Goal: Communication & Community: Answer question/provide support

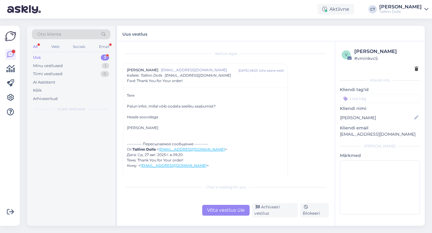
scroll to position [1, 0]
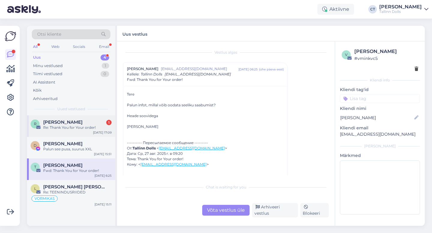
click at [65, 129] on div "Re: Thank You for Your order!" at bounding box center [77, 127] width 68 height 5
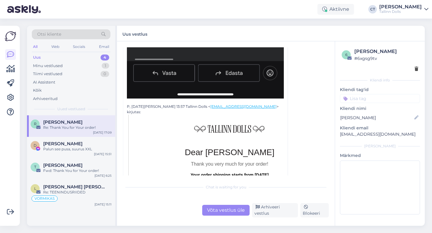
scroll to position [426, 0]
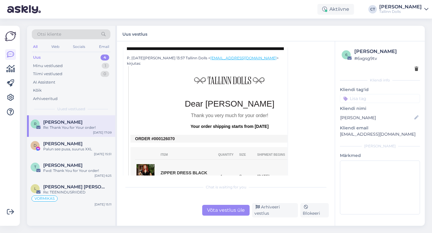
click at [213, 211] on div "Võta vestlus üle" at bounding box center [225, 210] width 47 height 11
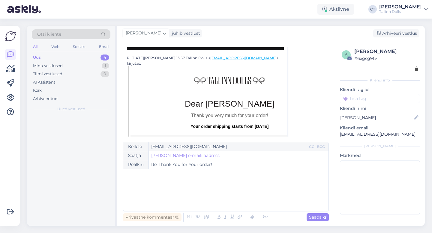
scroll to position [16, 0]
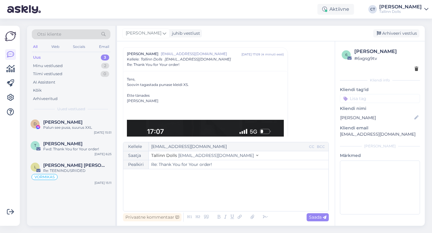
click at [217, 193] on div "﻿" at bounding box center [225, 190] width 199 height 36
click at [174, 197] on div "﻿" at bounding box center [225, 190] width 199 height 36
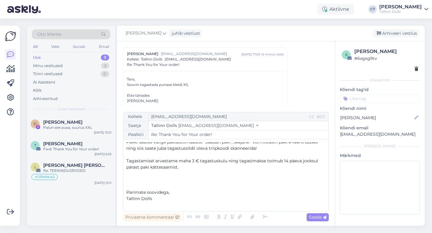
scroll to position [0, 0]
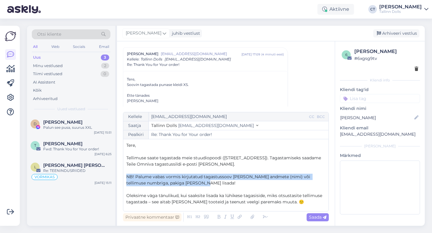
drag, startPoint x: 199, startPoint y: 184, endPoint x: 124, endPoint y: 177, distance: 75.3
click at [124, 177] on div "Kellele [EMAIL_ADDRESS][DOMAIN_NAME] CC BCC Saatja Tallinn Dolls [EMAIL_ADDRESS…" at bounding box center [226, 162] width 206 height 100
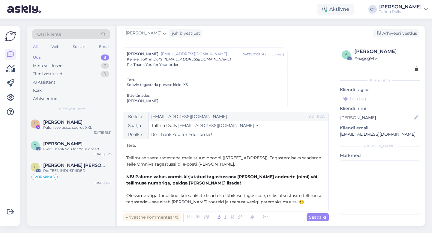
click at [221, 218] on icon at bounding box center [218, 217] width 7 height 8
click at [169, 145] on p "Tere," at bounding box center [225, 145] width 199 height 6
click at [319, 219] on span "Saada" at bounding box center [317, 217] width 17 height 5
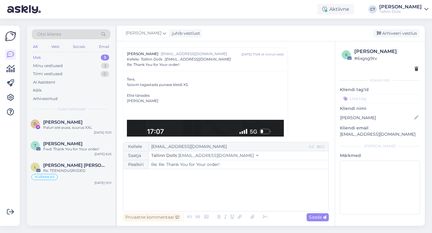
type input "Re: Thank You for Your order!"
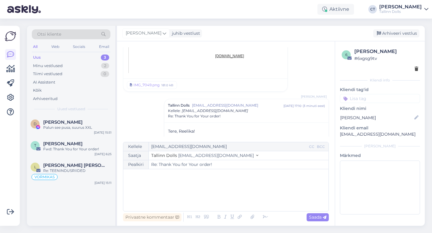
scroll to position [938, 0]
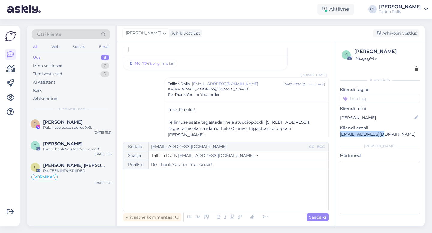
drag, startPoint x: 385, startPoint y: 136, endPoint x: 338, endPoint y: 135, distance: 47.4
click at [338, 135] on div "6 Reelika Liivak # 6xgsg9tv Kliendi info Kliendi tag'id ZIPPER NAVY zipper navy…" at bounding box center [380, 132] width 90 height 182
copy p "[EMAIL_ADDRESS][DOMAIN_NAME]"
click at [414, 34] on div "Arhiveeri vestlus" at bounding box center [396, 33] width 46 height 8
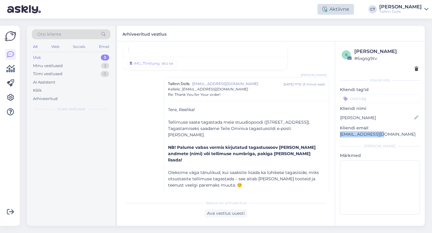
scroll to position [962, 0]
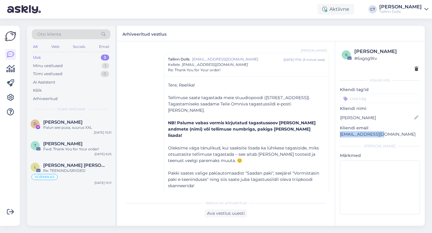
click at [85, 58] on div "Uus 3" at bounding box center [71, 57] width 79 height 8
click at [54, 55] on div "Uus 3" at bounding box center [71, 57] width 79 height 8
click at [53, 58] on div "Uus 3" at bounding box center [71, 57] width 79 height 8
click at [54, 55] on div "Uus 3" at bounding box center [71, 57] width 79 height 8
click at [52, 59] on div "Uus 3" at bounding box center [71, 57] width 79 height 8
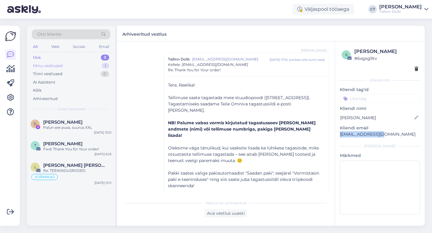
click at [68, 65] on div "Minu vestlused 1" at bounding box center [71, 66] width 79 height 8
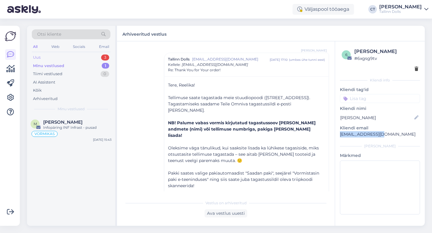
click at [68, 54] on div "Uus 3" at bounding box center [71, 57] width 79 height 8
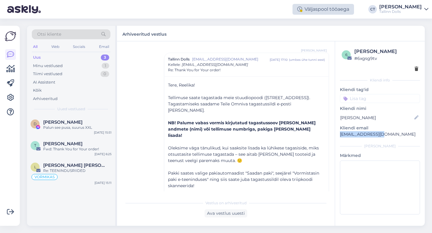
click at [319, 11] on div "Väljaspool tööaega" at bounding box center [322, 9] width 61 height 11
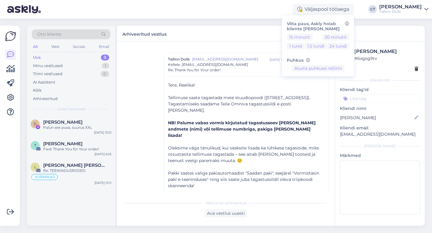
click at [225, 31] on div "Arhiveeritud vestlus" at bounding box center [271, 34] width 308 height 16
